Goal: Information Seeking & Learning: Learn about a topic

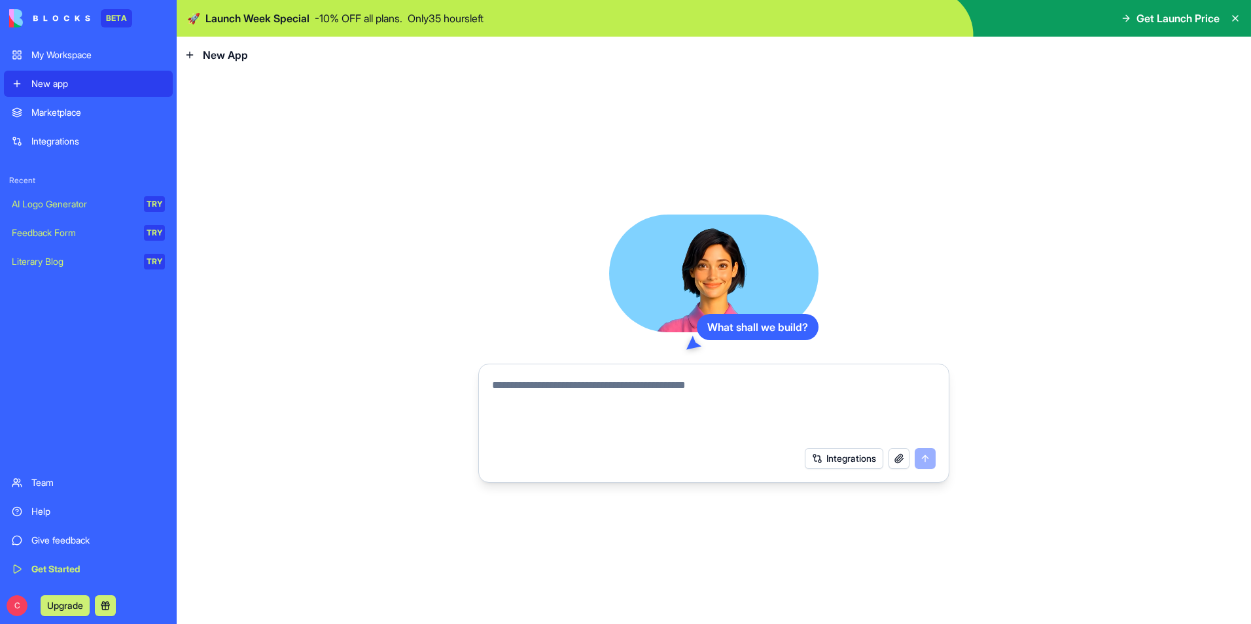
click at [65, 84] on div "New app" at bounding box center [97, 83] width 133 height 13
click at [190, 54] on icon at bounding box center [189, 55] width 10 height 10
click at [234, 54] on span "New App" at bounding box center [225, 55] width 45 height 16
click at [58, 54] on div "My Workspace" at bounding box center [97, 54] width 133 height 13
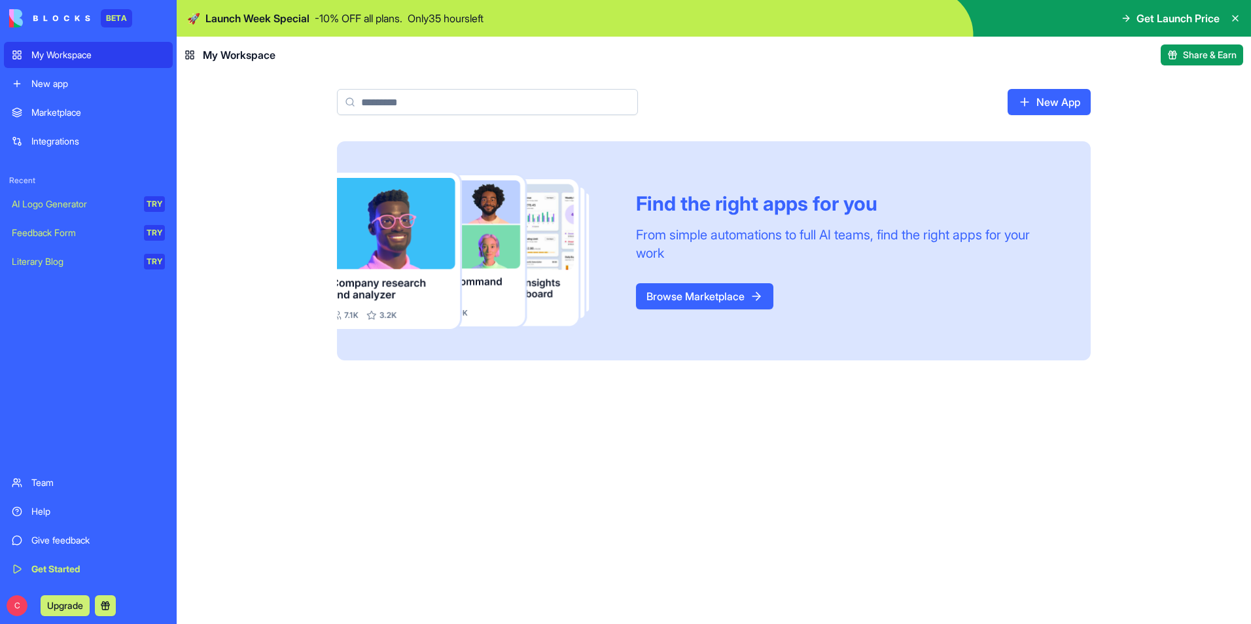
click at [62, 83] on div "New app" at bounding box center [97, 83] width 133 height 13
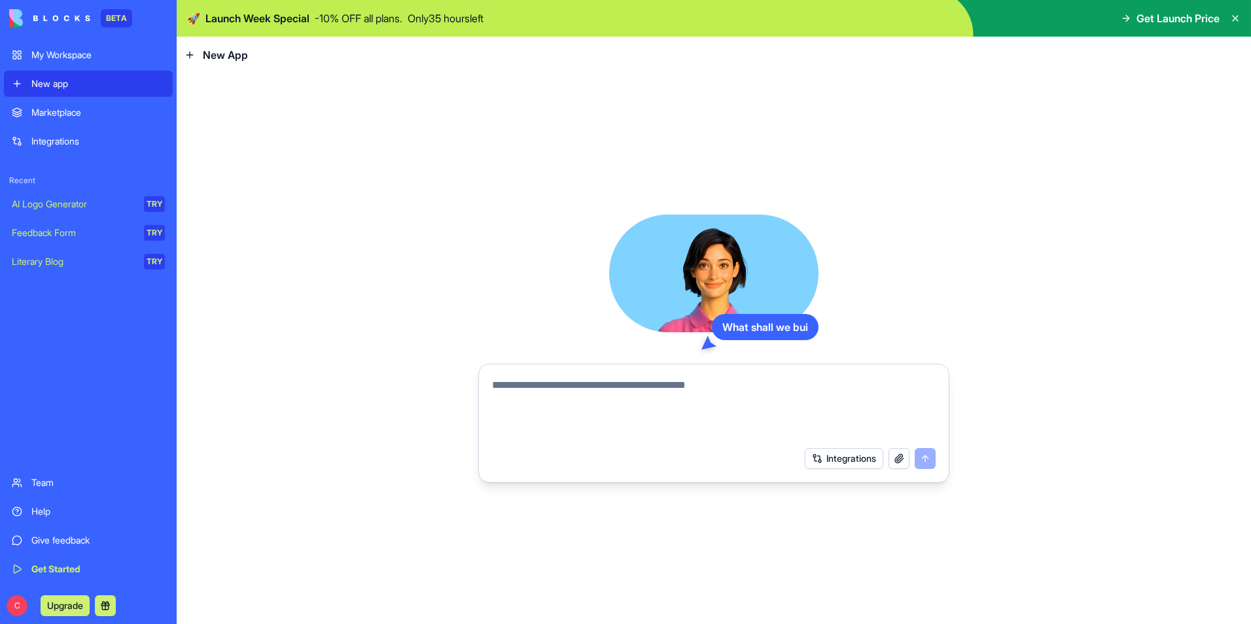
click at [66, 114] on div "Marketplace" at bounding box center [97, 112] width 133 height 13
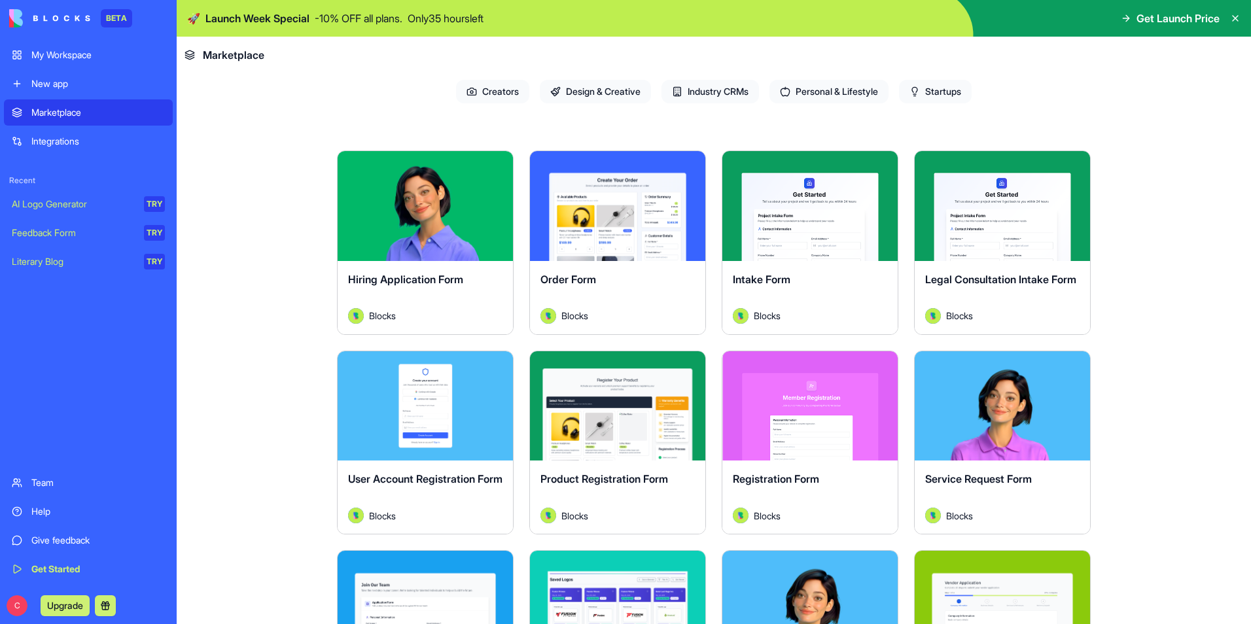
scroll to position [262, 0]
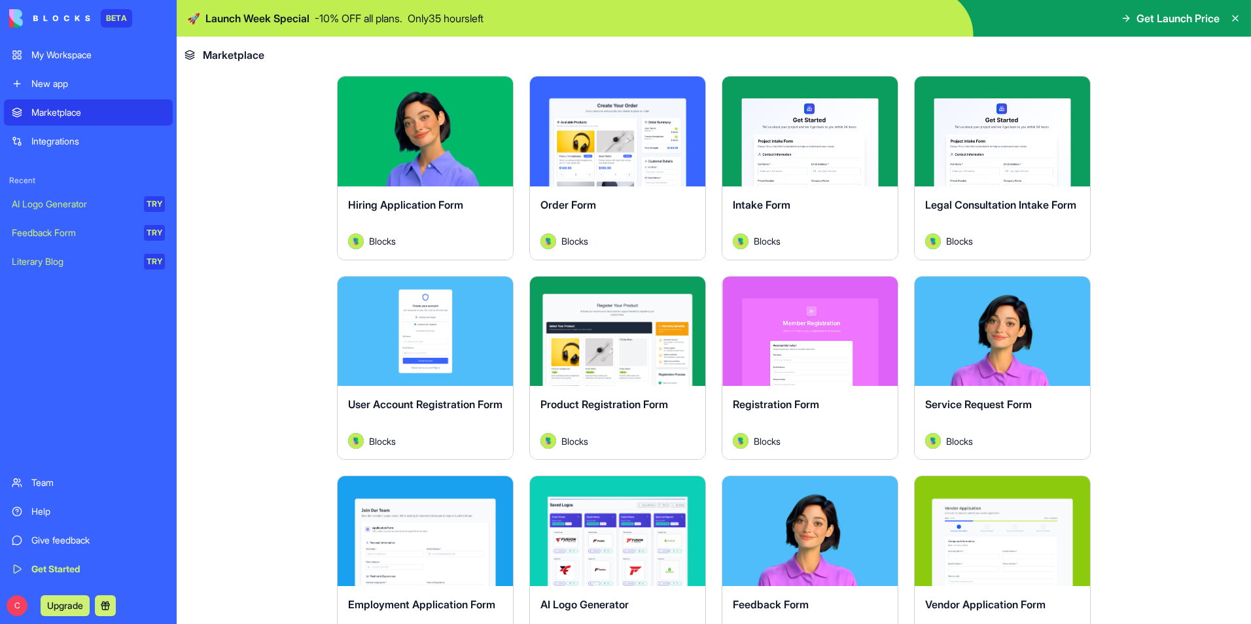
click at [61, 492] on link "Team" at bounding box center [88, 483] width 169 height 26
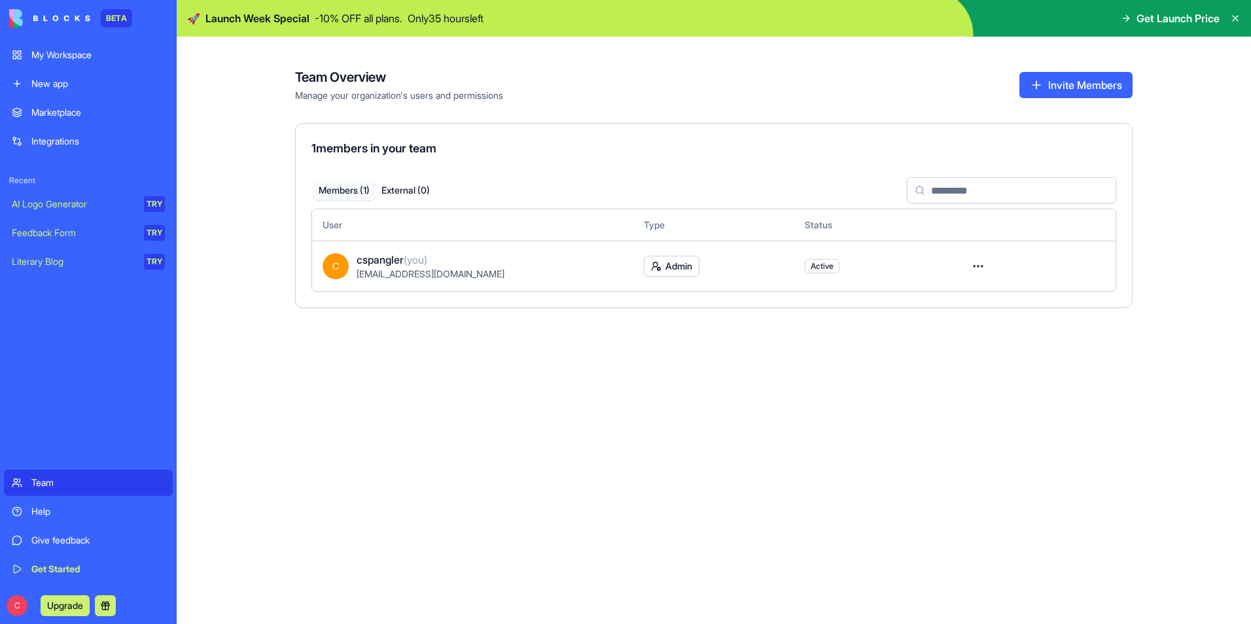
click at [51, 49] on div "My Workspace" at bounding box center [97, 54] width 133 height 13
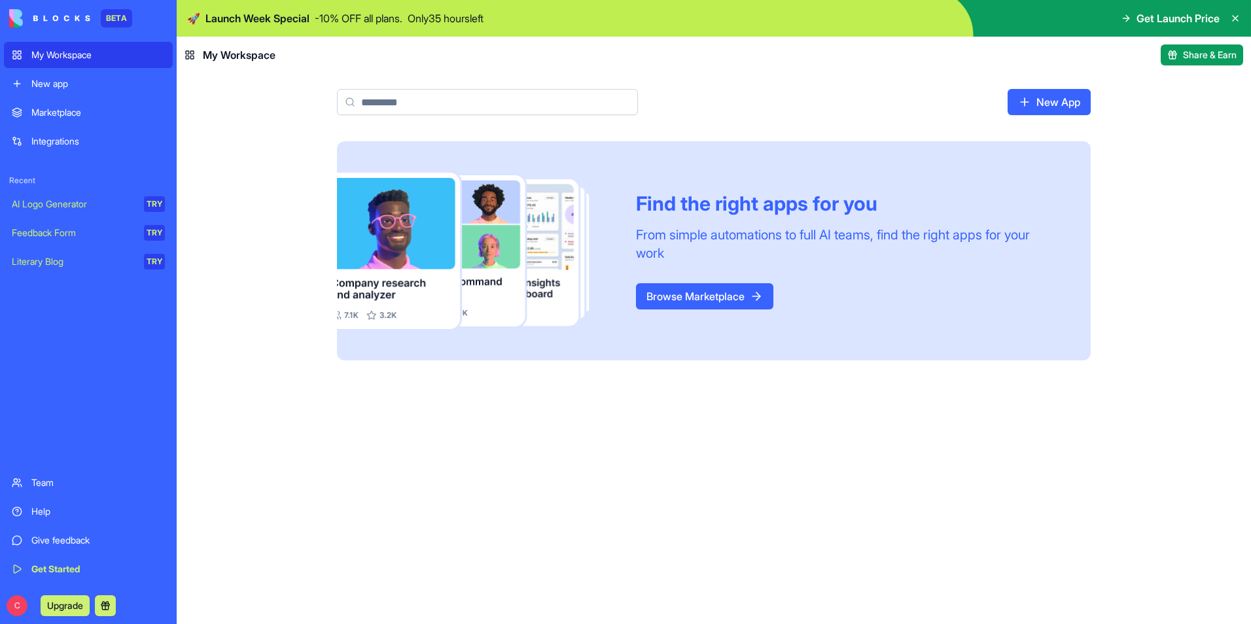
click at [1026, 100] on link "New App" at bounding box center [1048, 102] width 83 height 26
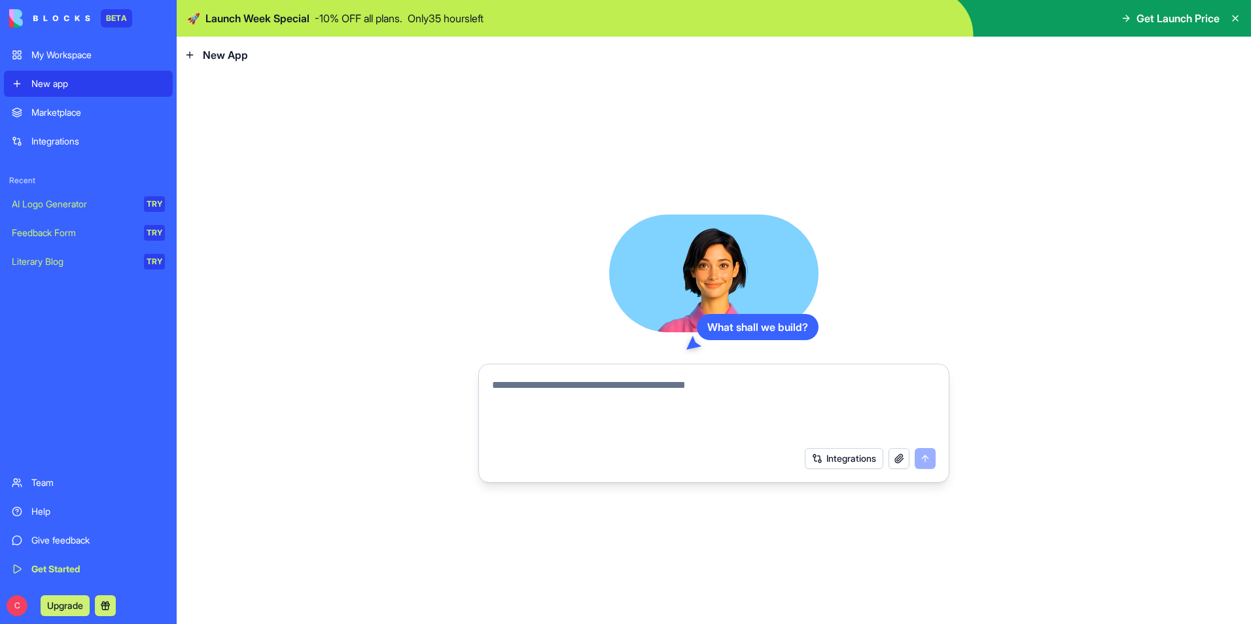
click at [81, 114] on div "Marketplace" at bounding box center [97, 112] width 133 height 13
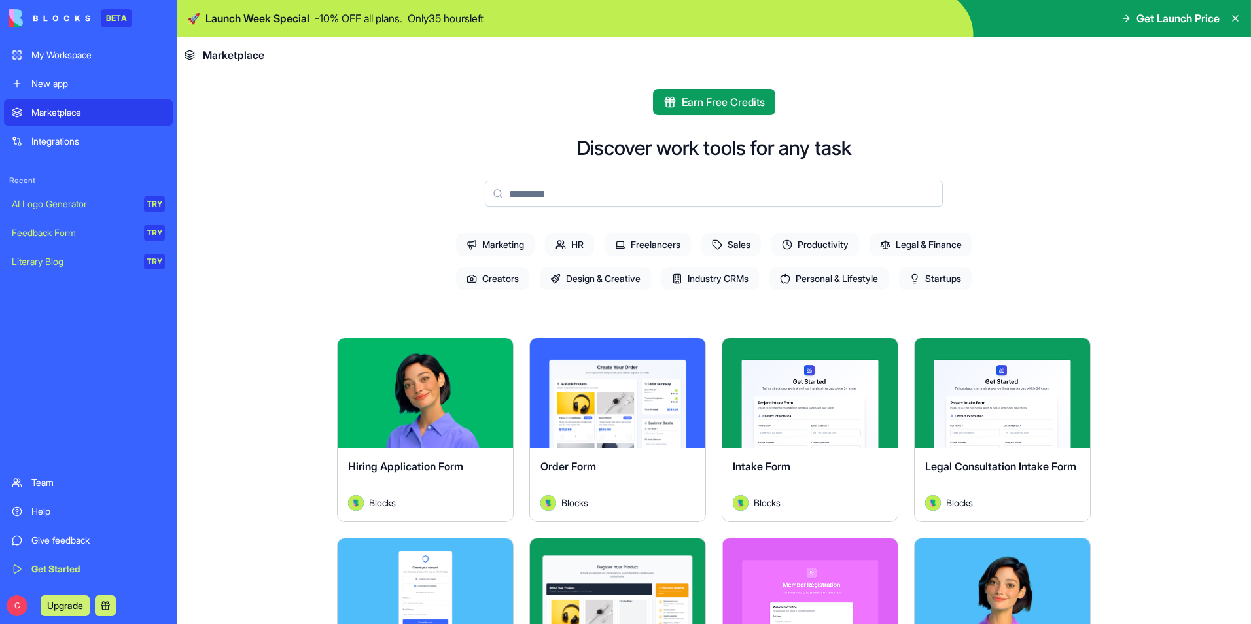
click at [806, 241] on span "Productivity" at bounding box center [815, 245] width 88 height 24
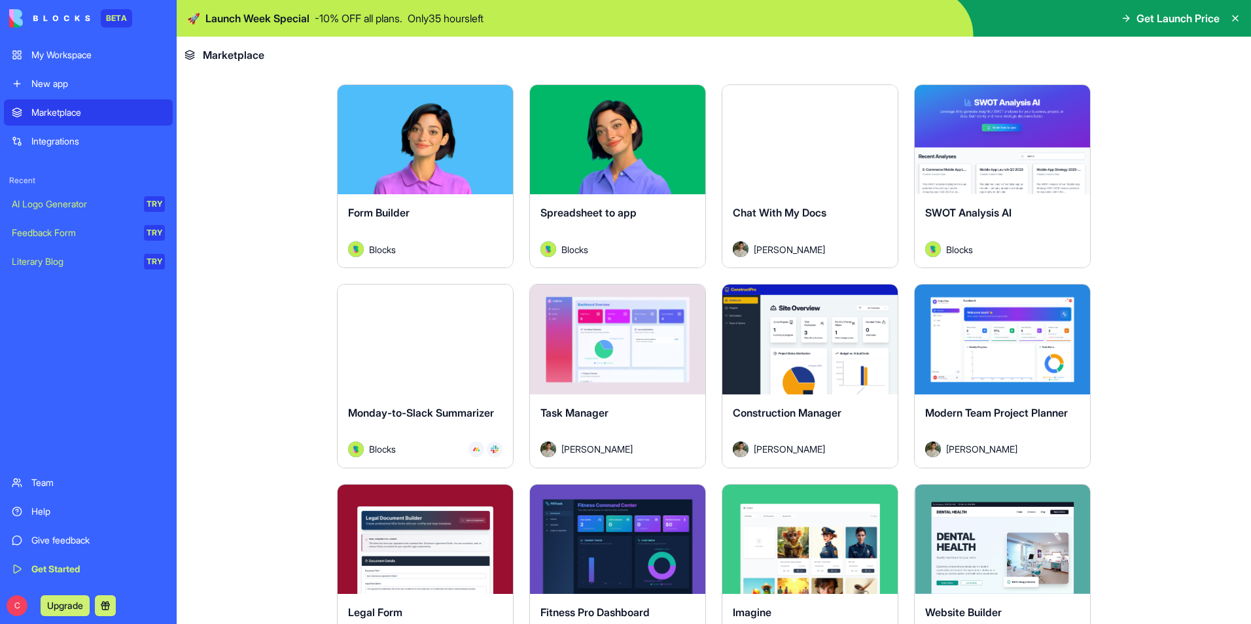
scroll to position [458, 0]
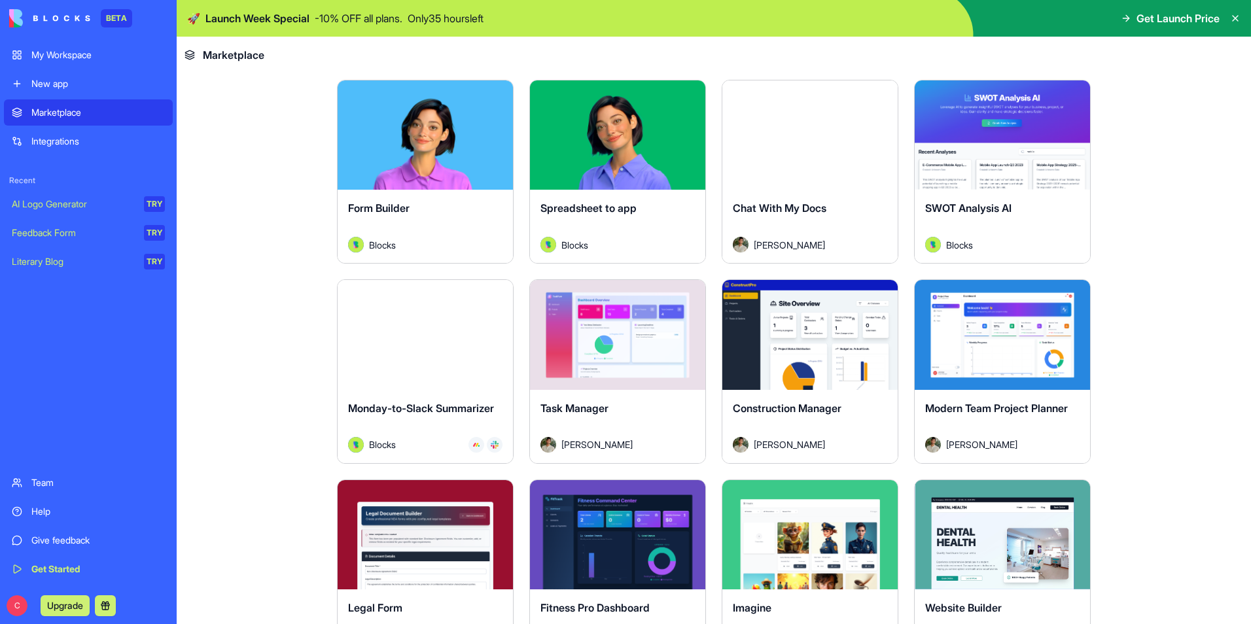
click at [598, 328] on button "Explore" at bounding box center [617, 335] width 98 height 26
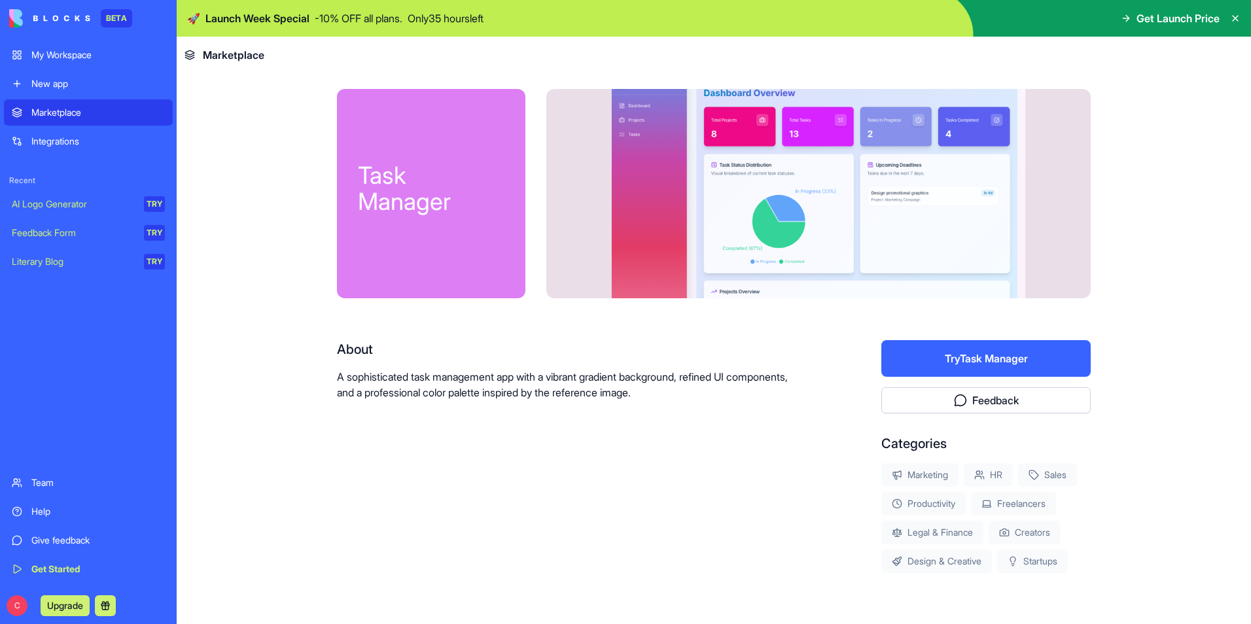
click at [45, 505] on div "Help" at bounding box center [97, 511] width 133 height 13
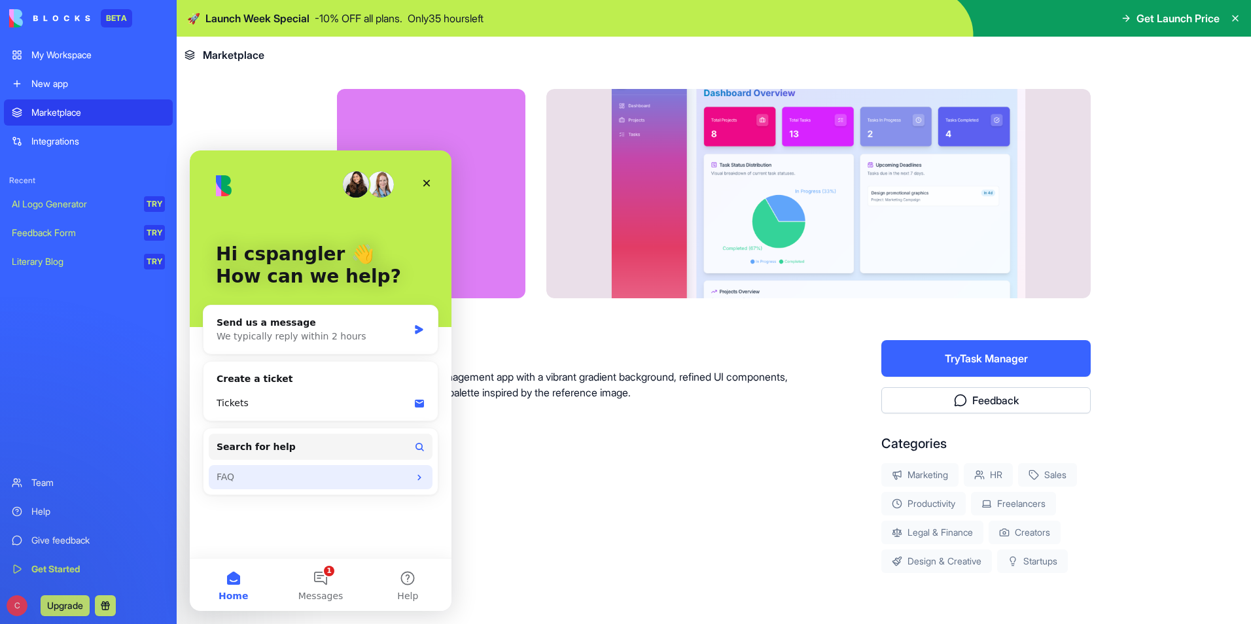
click at [241, 477] on div "FAQ" at bounding box center [312, 477] width 192 height 14
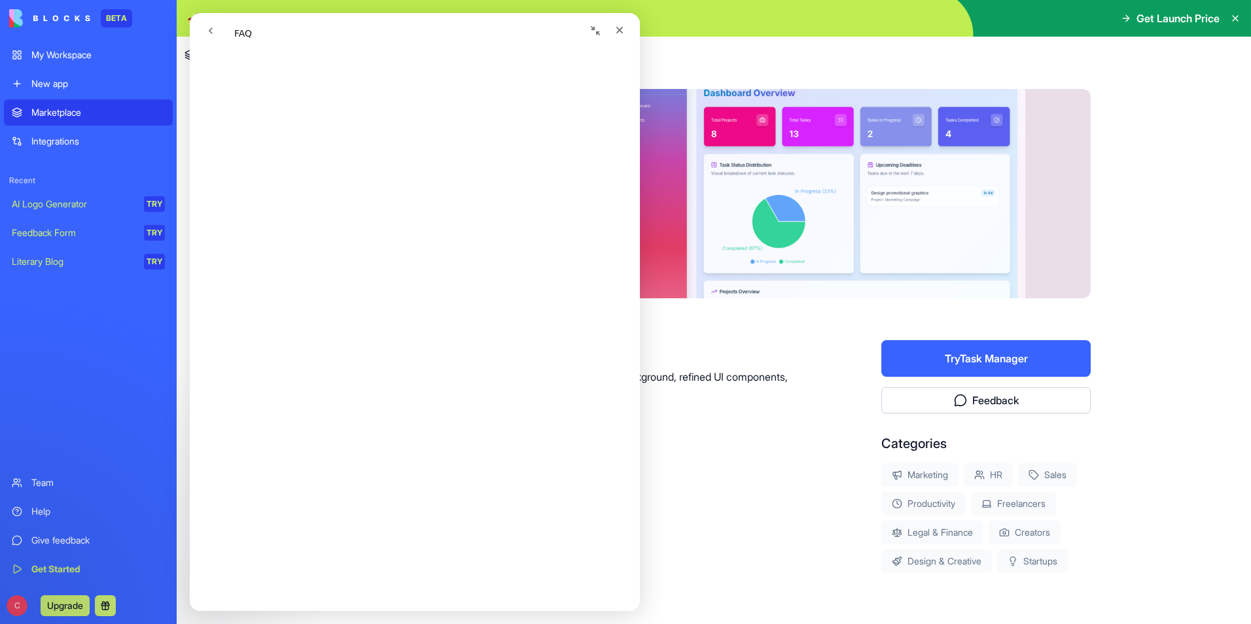
scroll to position [589, 0]
